Goal: Information Seeking & Learning: Learn about a topic

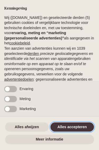
click at [72, 129] on button "Alles accepteren" at bounding box center [72, 127] width 44 height 9
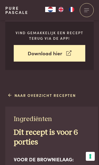
scroll to position [146, 0]
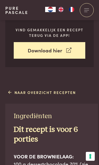
click at [59, 93] on link "Naar overzicht recepten" at bounding box center [42, 93] width 68 height 6
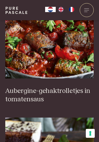
scroll to position [272, 0]
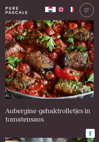
click at [57, 65] on img at bounding box center [49, 46] width 88 height 105
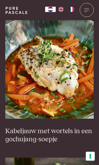
scroll to position [532, 0]
click at [60, 81] on img at bounding box center [49, 65] width 88 height 105
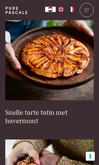
scroll to position [1409, 0]
click at [67, 56] on img at bounding box center [49, 47] width 88 height 105
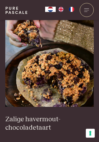
scroll to position [1546, 0]
click at [52, 68] on img at bounding box center [49, 54] width 88 height 105
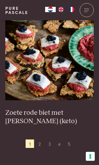
click at [37, 139] on span "2" at bounding box center [39, 143] width 8 height 8
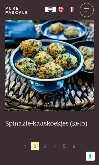
scroll to position [1815, 0]
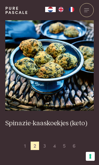
click at [43, 142] on span "3" at bounding box center [44, 146] width 8 height 8
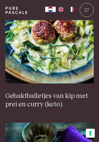
scroll to position [1761, 0]
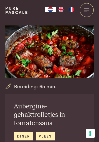
click at [71, 84] on div "Bereiding: 65 min." at bounding box center [49, 87] width 88 height 8
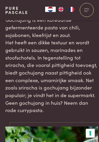
scroll to position [833, 0]
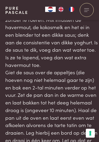
scroll to position [481, 0]
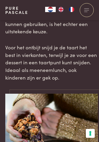
scroll to position [723, 0]
